Goal: Task Accomplishment & Management: Manage account settings

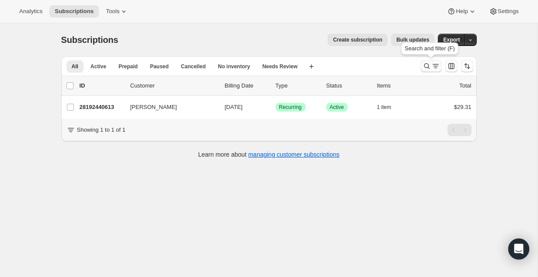
click at [421, 64] on button "Search and filter results" at bounding box center [431, 66] width 21 height 12
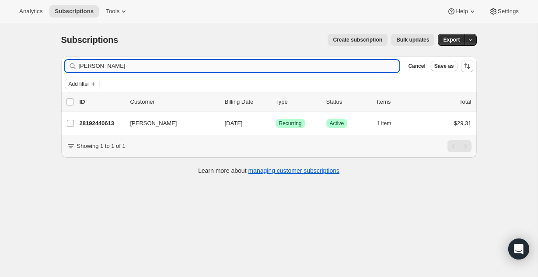
click at [281, 71] on input "[PERSON_NAME]" at bounding box center [239, 66] width 321 height 12
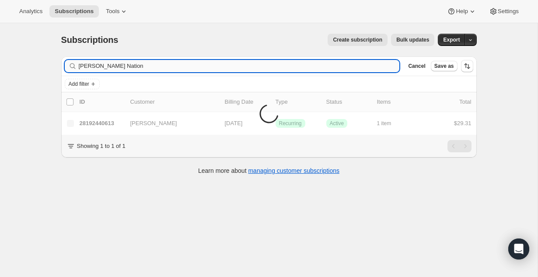
type input "[PERSON_NAME] Nation"
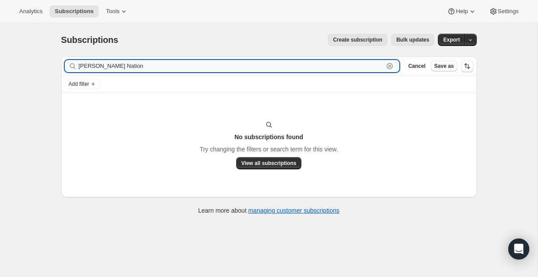
click at [160, 62] on input "[PERSON_NAME] Nation" at bounding box center [231, 66] width 305 height 12
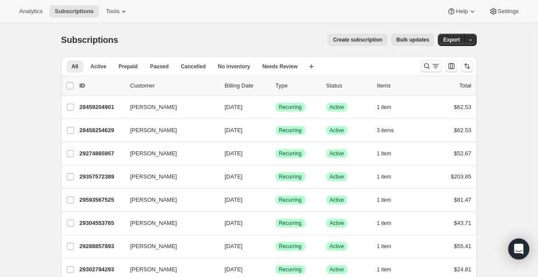
click at [432, 67] on icon "Search and filter results" at bounding box center [435, 66] width 9 height 9
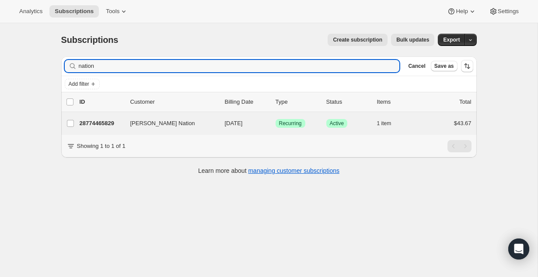
type input "nation"
click at [106, 116] on div "Bret Nation 28774465829 Bret Nation 10/18/2025 Success Recurring Success Active…" at bounding box center [268, 123] width 415 height 23
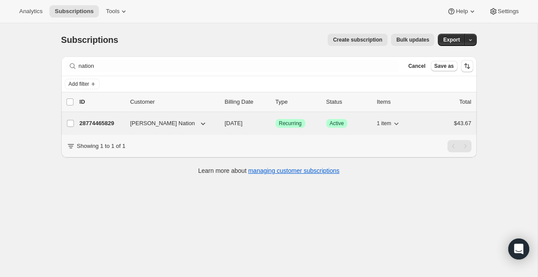
click at [107, 124] on p "28774465829" at bounding box center [102, 123] width 44 height 9
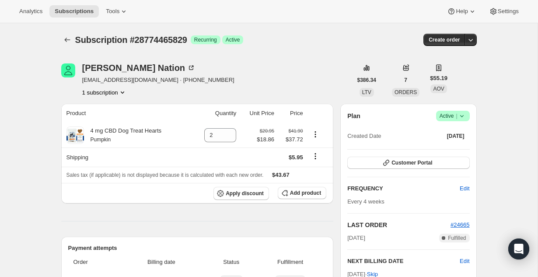
click at [462, 115] on icon at bounding box center [461, 115] width 9 height 9
click at [446, 146] on span "Cancel subscription" at bounding box center [449, 148] width 49 height 7
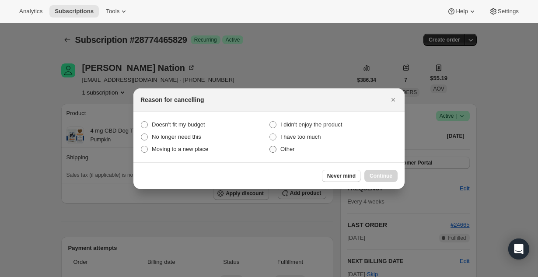
click at [272, 150] on span ":rbs:" at bounding box center [272, 149] width 7 height 7
click at [270, 146] on input "Other" at bounding box center [269, 146] width 0 height 0
radio input "true"
click at [379, 175] on span "Continue" at bounding box center [380, 175] width 23 height 7
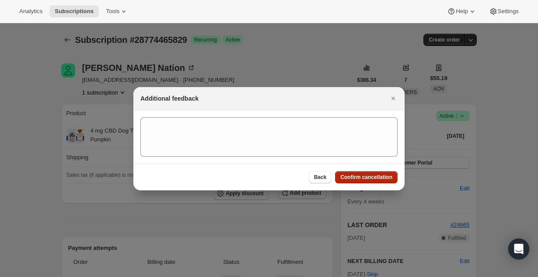
click at [379, 175] on span "Confirm cancellation" at bounding box center [366, 177] width 52 height 7
